Goal: Task Accomplishment & Management: Manage account settings

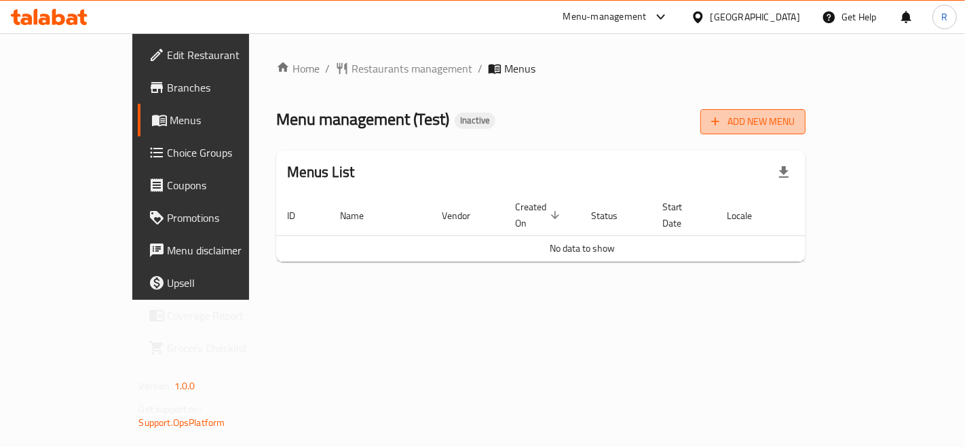
click at [795, 121] on span "Add New Menu" at bounding box center [754, 121] width 84 height 17
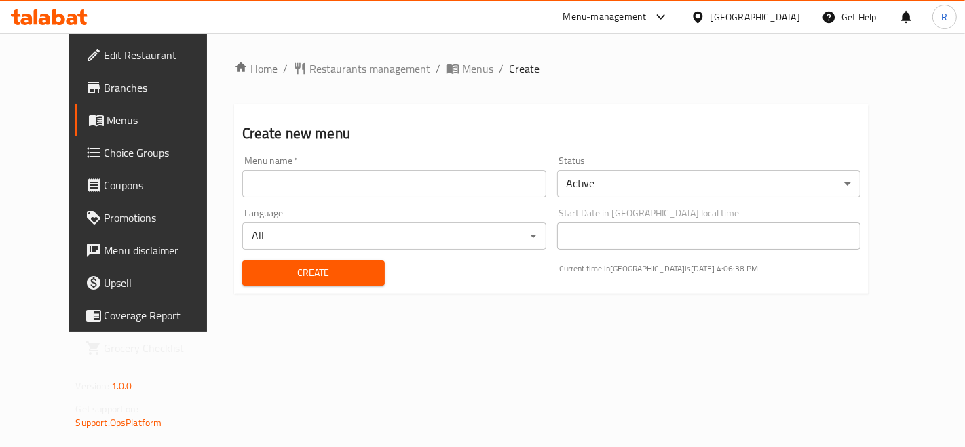
click at [310, 185] on input "text" at bounding box center [394, 183] width 304 height 27
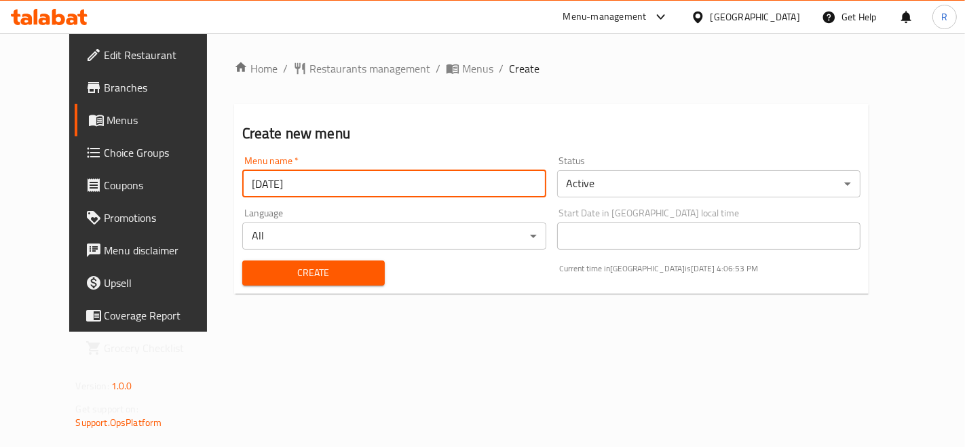
type input "[DATE]"
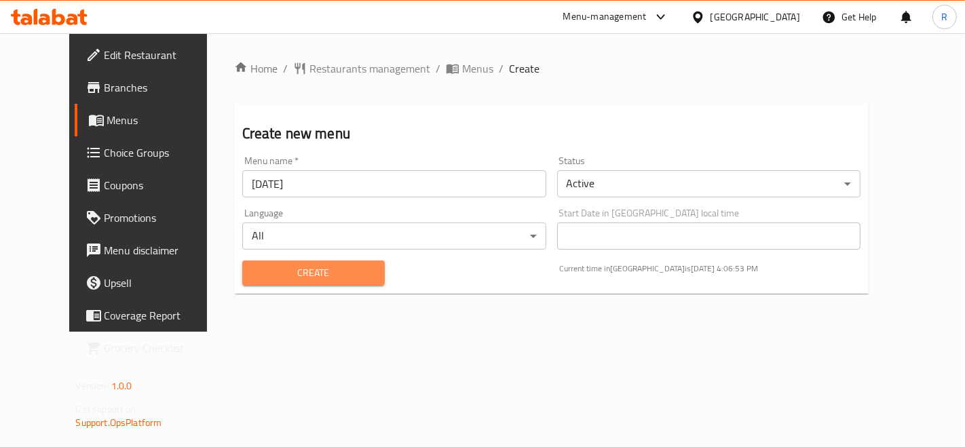
click at [282, 275] on span "Create" at bounding box center [313, 273] width 121 height 17
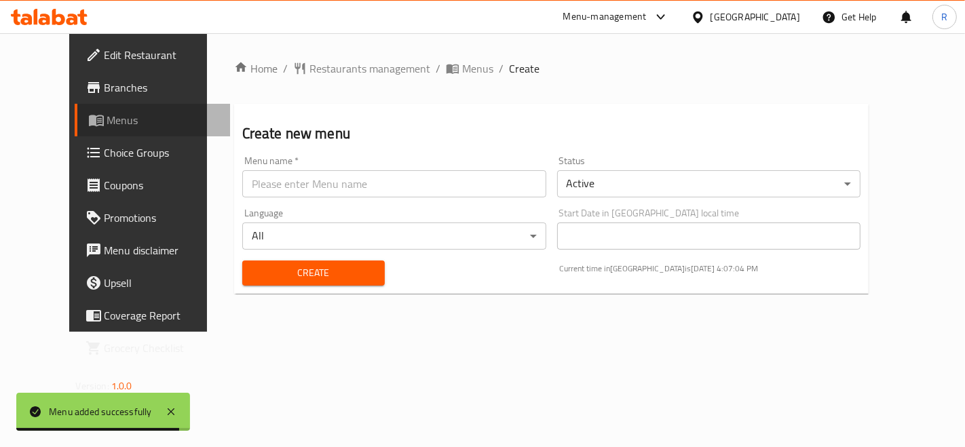
click at [107, 119] on span "Menus" at bounding box center [163, 120] width 112 height 16
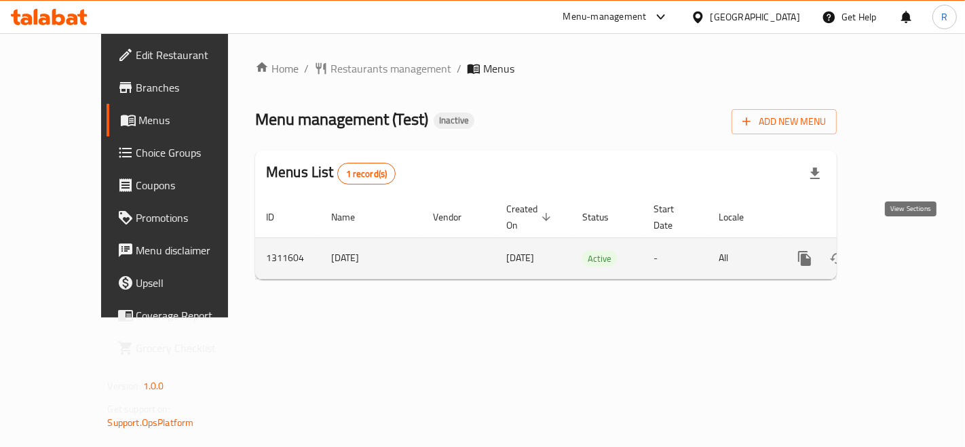
click at [911, 251] on icon "enhanced table" at bounding box center [903, 259] width 16 height 16
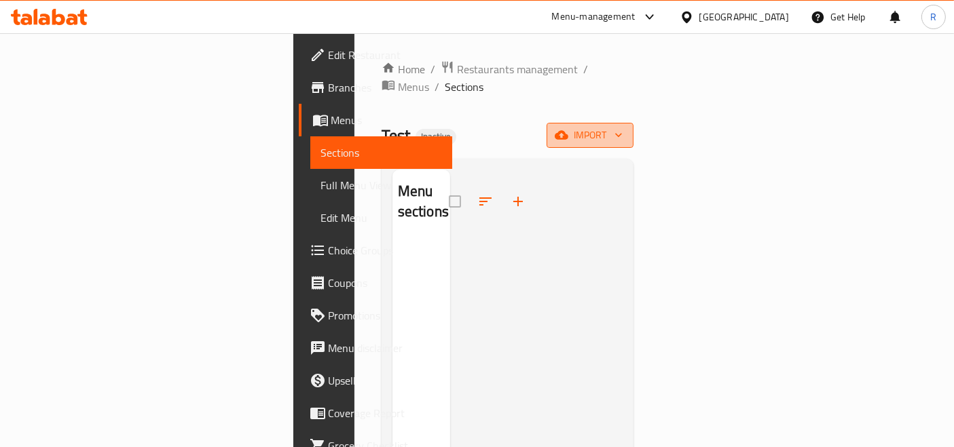
click at [623, 127] on span "import" at bounding box center [589, 135] width 65 height 17
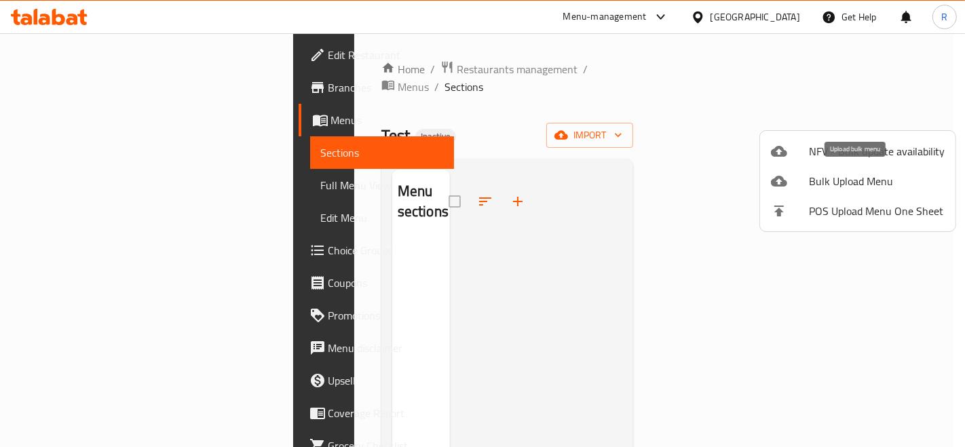
click at [840, 181] on span "Bulk Upload Menu" at bounding box center [877, 181] width 136 height 16
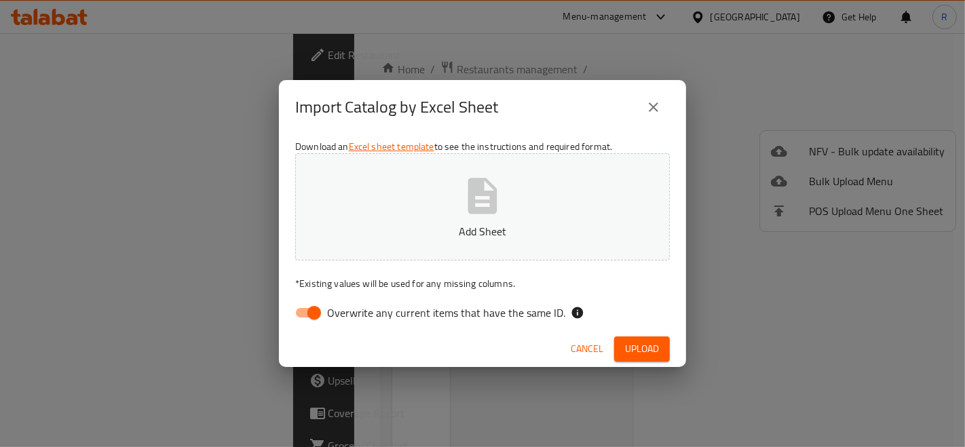
click at [297, 311] on input "Overwrite any current items that have the same ID." at bounding box center [314, 313] width 77 height 26
checkbox input "false"
click at [479, 206] on icon "button" at bounding box center [482, 195] width 43 height 43
click at [640, 355] on span "Upload" at bounding box center [642, 349] width 34 height 17
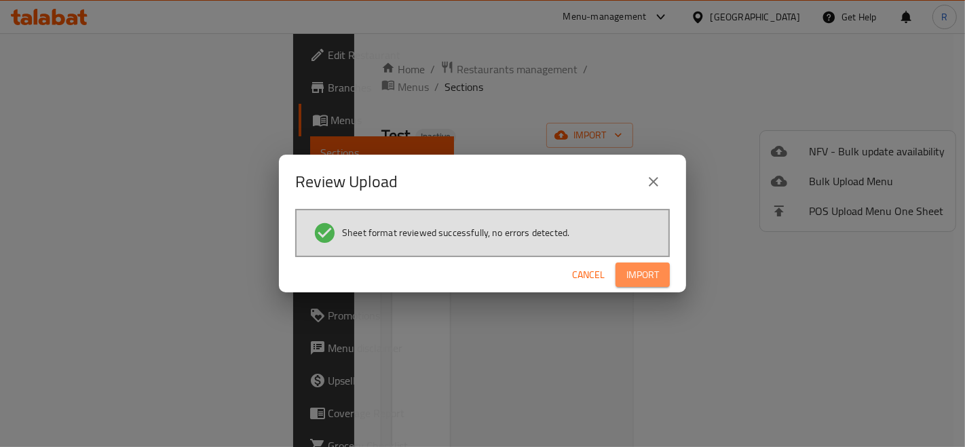
click at [651, 271] on span "Import" at bounding box center [643, 275] width 33 height 17
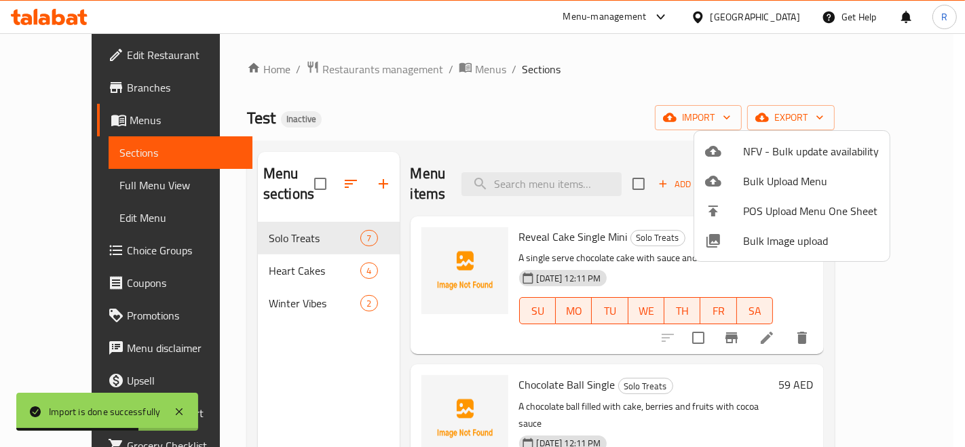
click at [714, 70] on div at bounding box center [482, 223] width 965 height 447
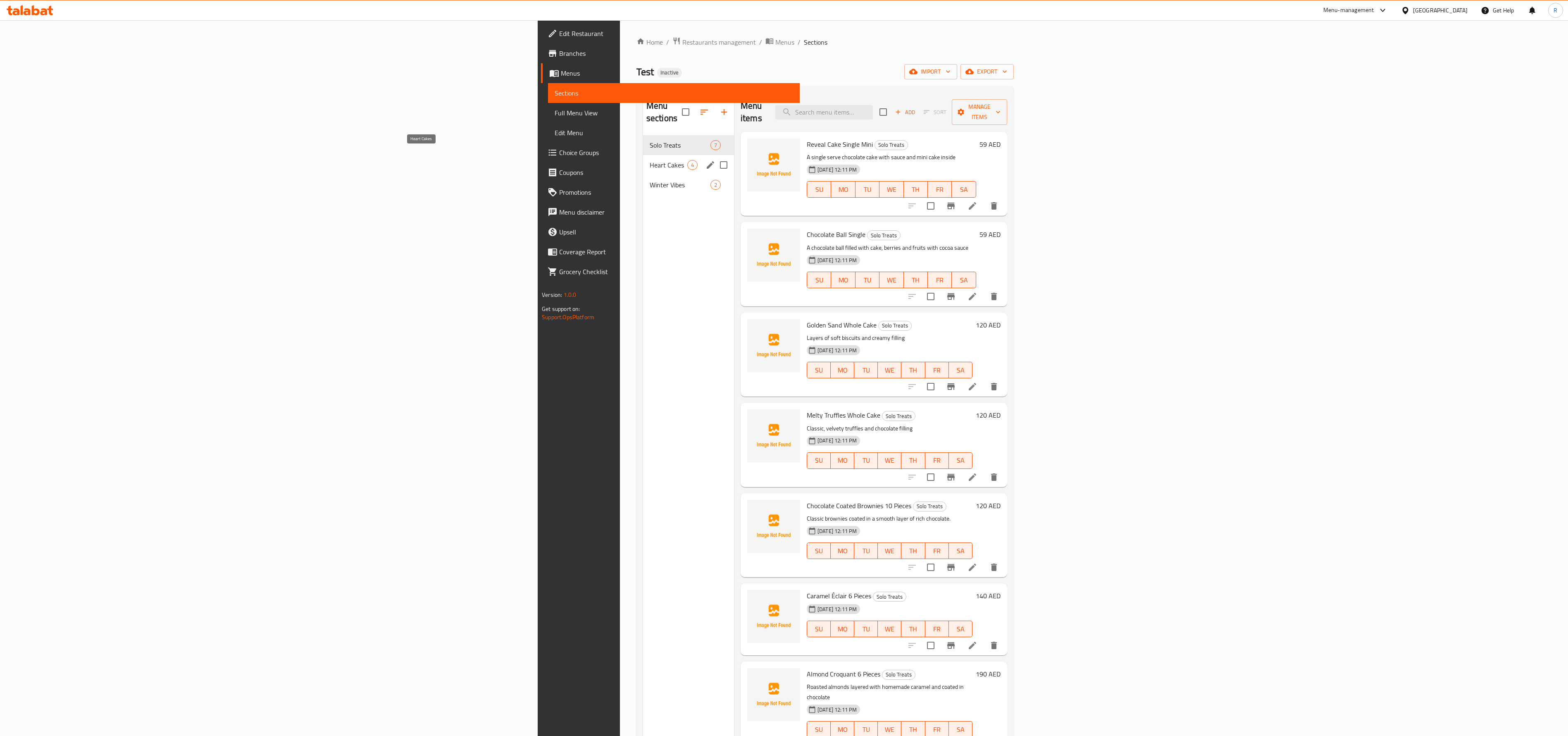
click at [587, 160] on span "Heart Cakes" at bounding box center [668, 165] width 38 height 10
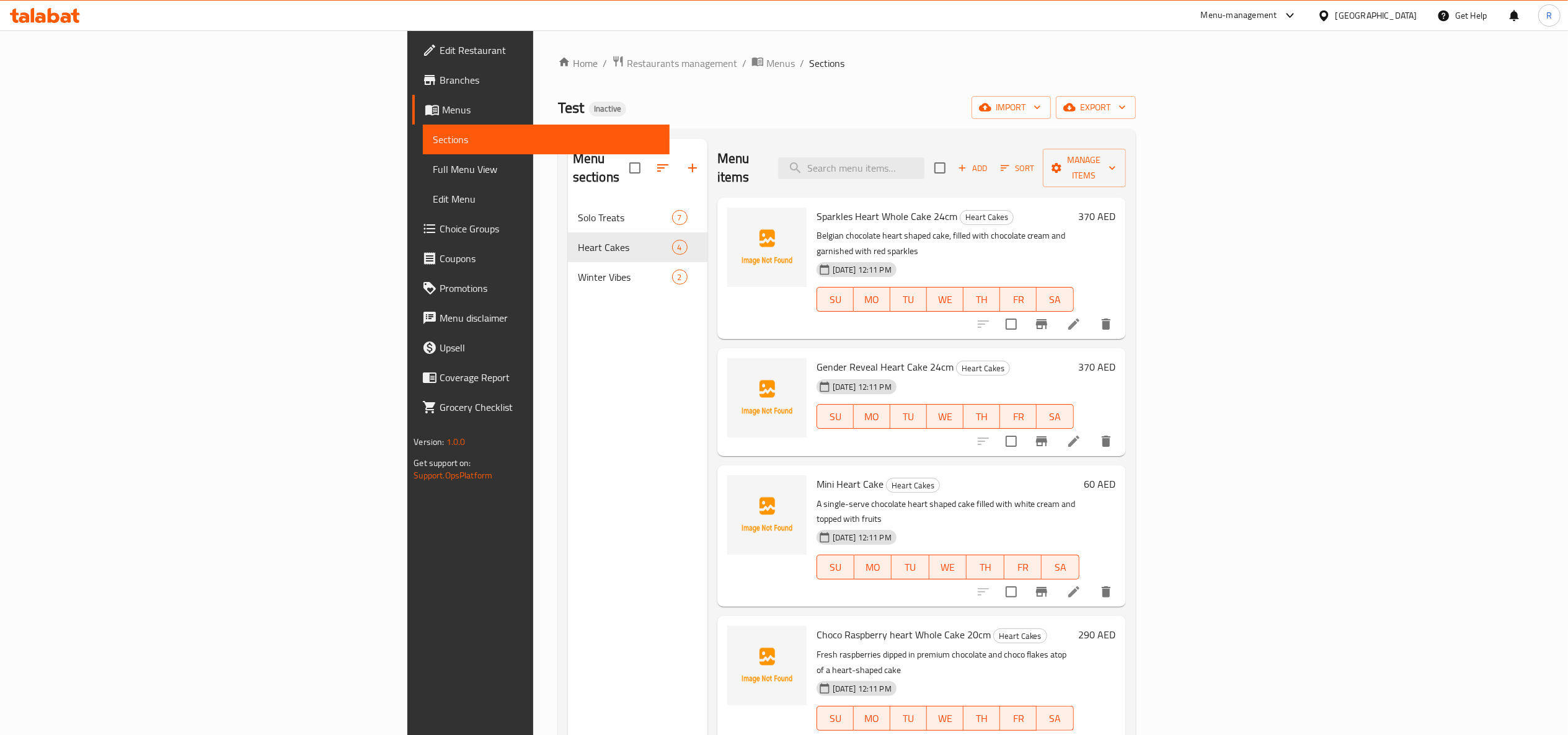
drag, startPoint x: 2130, startPoint y: 1, endPoint x: 921, endPoint y: 44, distance: 1209.8
click at [881, 44] on div "Home / Restaurants management / Menus / Sections Test Inactive import export Me…" at bounding box center [847, 469] width 627 height 878
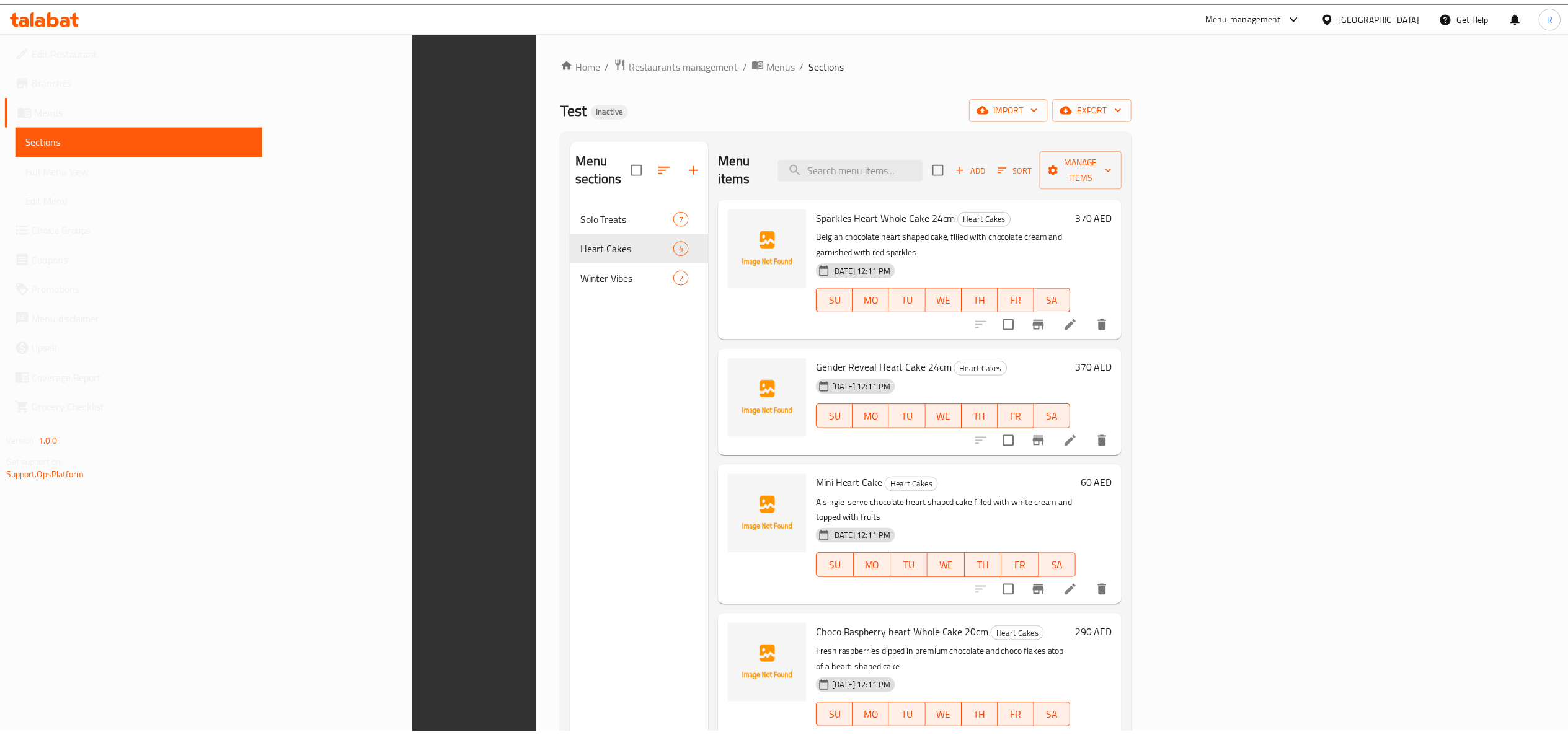
scroll to position [174, 0]
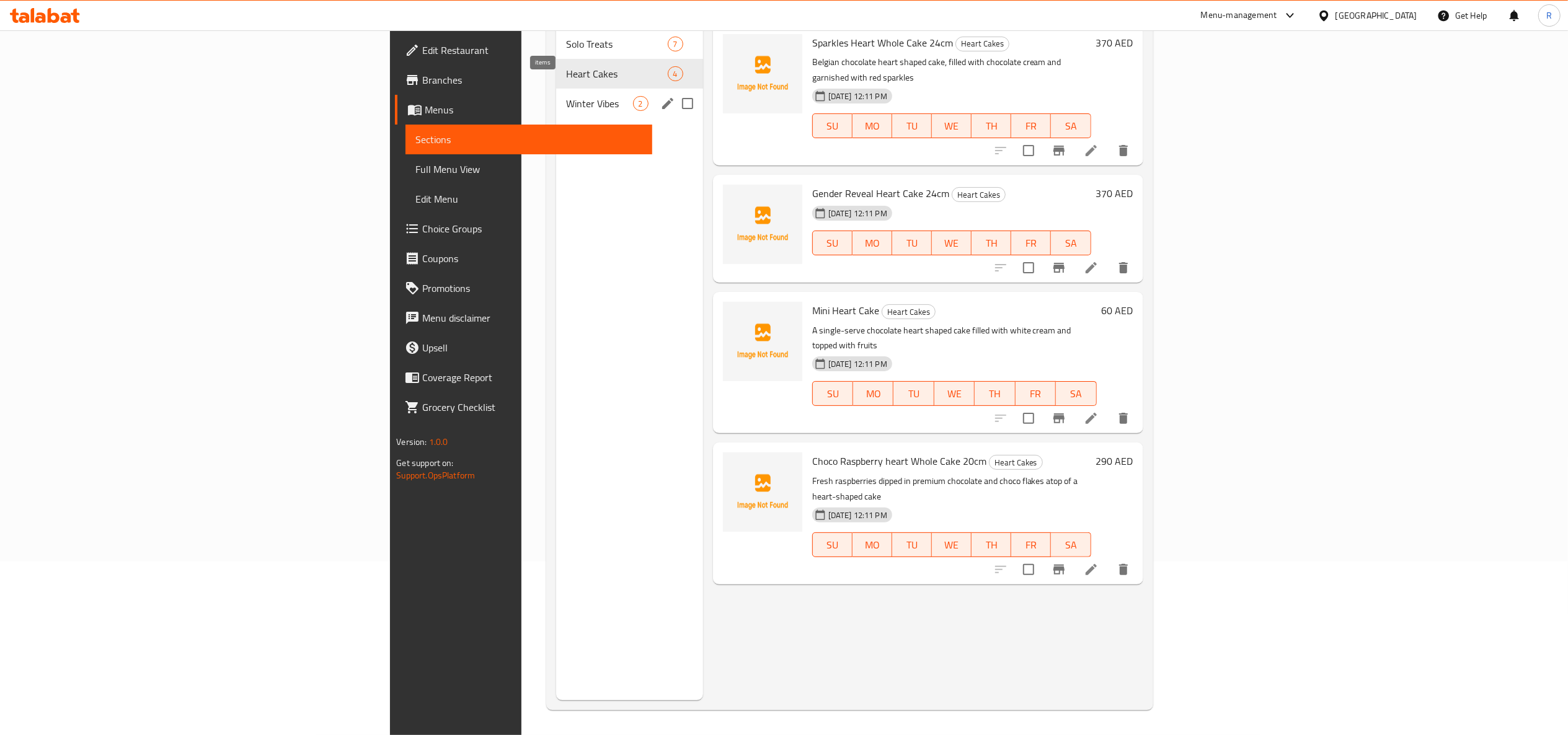
click at [634, 98] on span "2" at bounding box center [641, 103] width 15 height 12
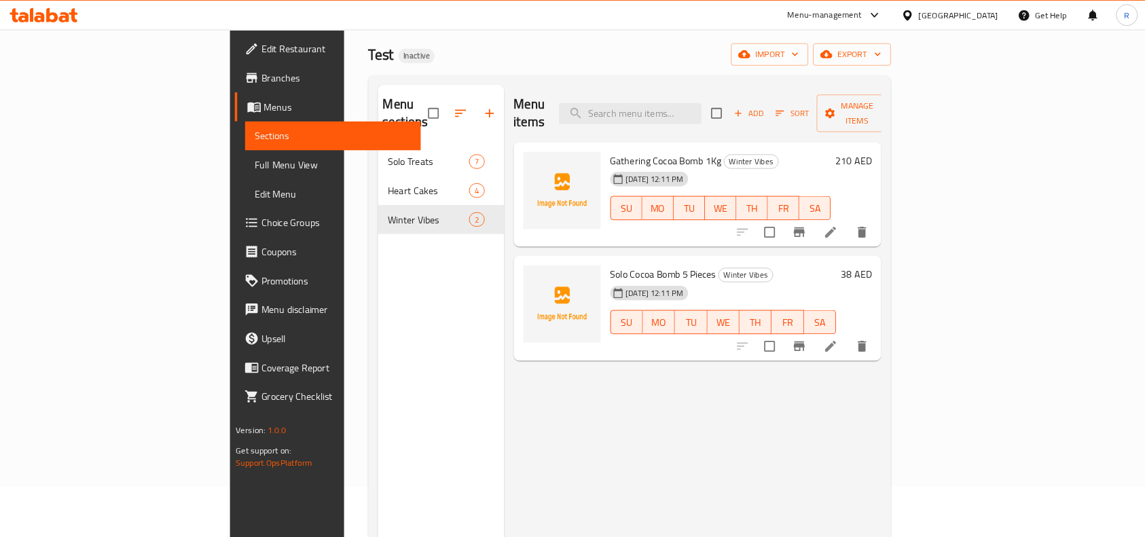
scroll to position [56, 0]
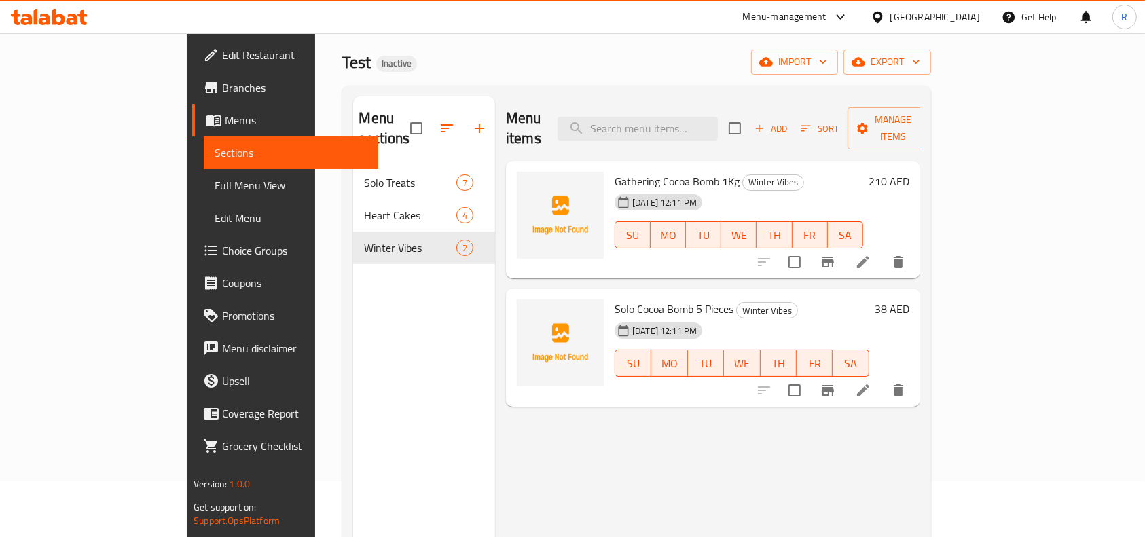
drag, startPoint x: 1548, startPoint y: 0, endPoint x: 747, endPoint y: 445, distance: 916.3
click at [747, 445] on div "Menu items Add Sort Manage items Gathering Cocoa Bomb 1Kg Winter Vibes [DATE] 1…" at bounding box center [707, 364] width 425 height 537
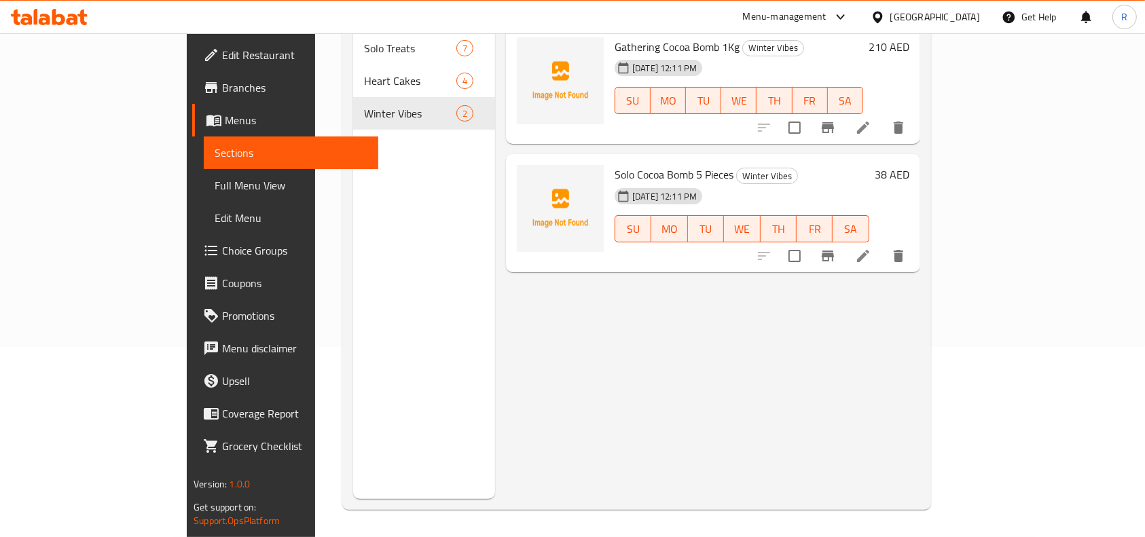
scroll to position [0, 0]
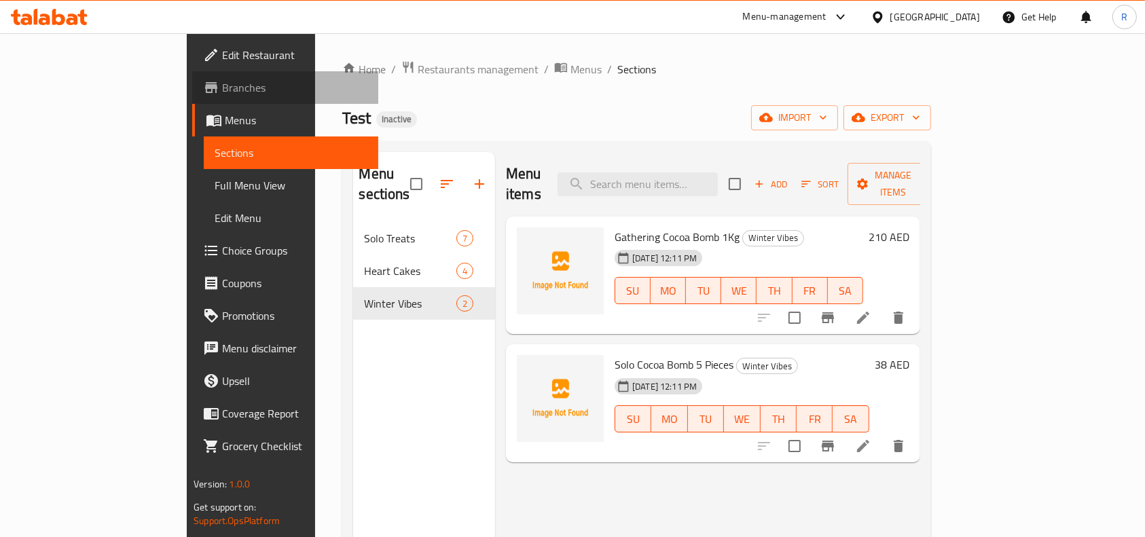
click at [222, 91] on span "Branches" at bounding box center [294, 87] width 145 height 16
